Goal: Information Seeking & Learning: Learn about a topic

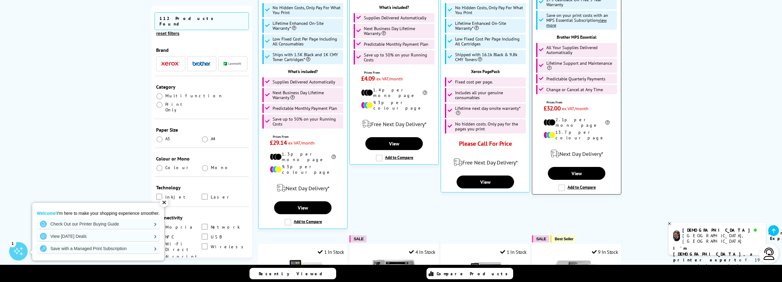
scroll to position [430, 0]
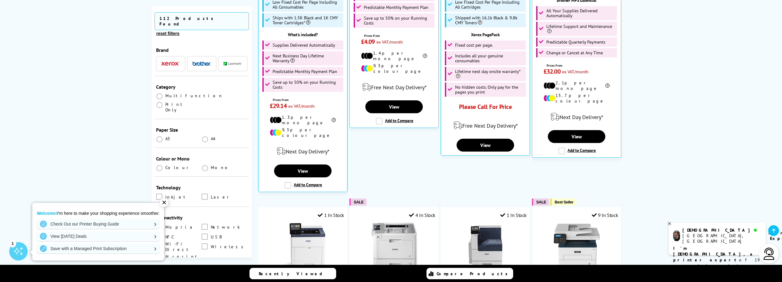
click at [173, 60] on span "button" at bounding box center [170, 64] width 18 height 8
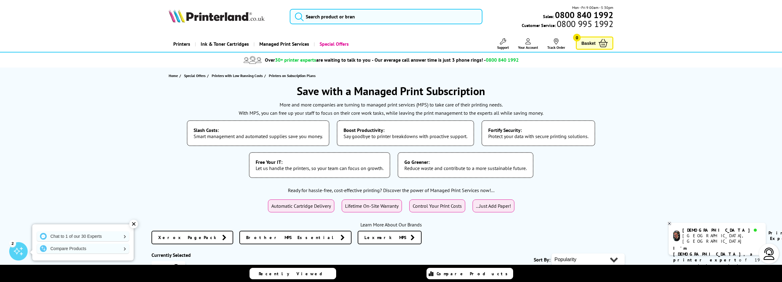
click at [368, 206] on span "Lifetime On-Site Warranty" at bounding box center [371, 206] width 53 height 6
click at [527, 44] on icon at bounding box center [529, 41] width 6 height 6
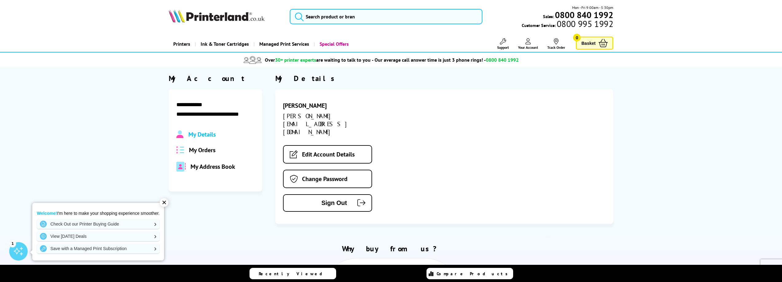
click at [181, 43] on link "Printers" at bounding box center [182, 44] width 26 height 16
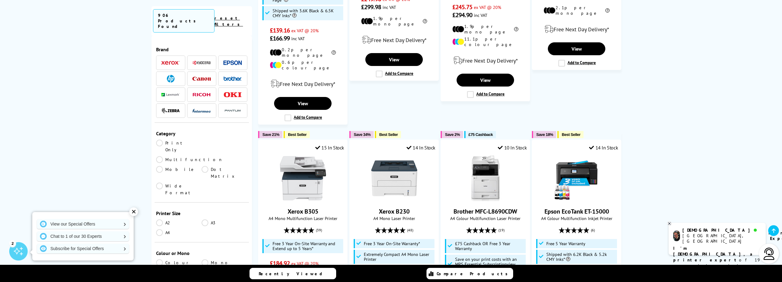
scroll to position [553, 0]
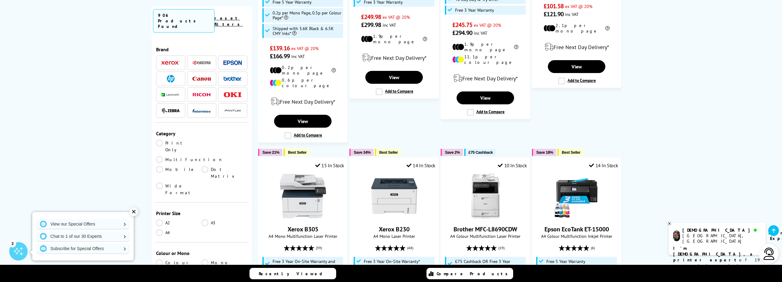
click at [172, 61] on img at bounding box center [170, 63] width 18 height 4
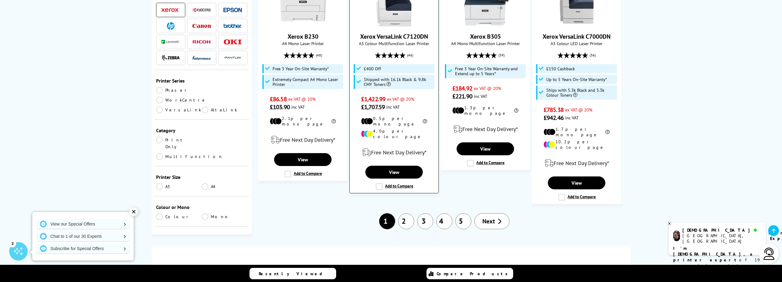
scroll to position [707, 0]
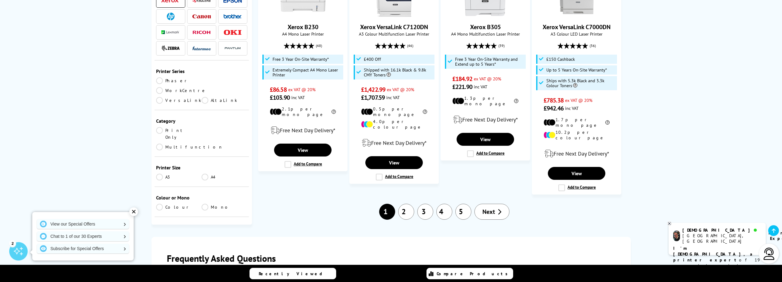
click at [407, 204] on link "2" at bounding box center [406, 212] width 16 height 16
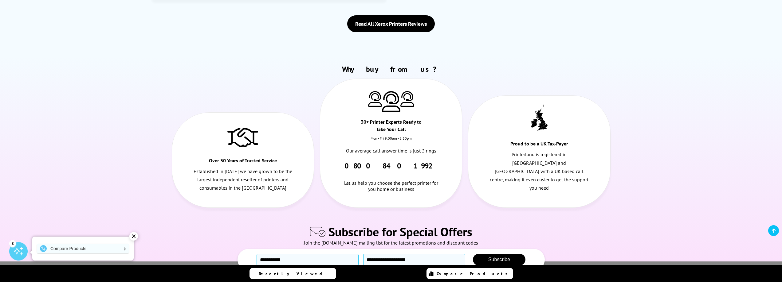
scroll to position [1260, 0]
